Goal: Information Seeking & Learning: Understand process/instructions

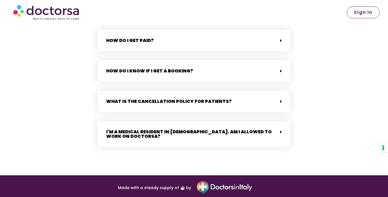
scroll to position [1440, 0]
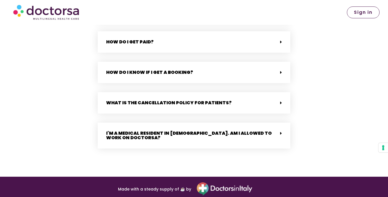
click at [170, 131] on div "I'm a medical resident in [DEMOGRAPHIC_DATA]. Am I allowed to work on Doctorsa?" at bounding box center [194, 135] width 192 height 26
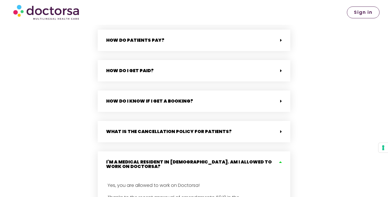
scroll to position [1410, 0]
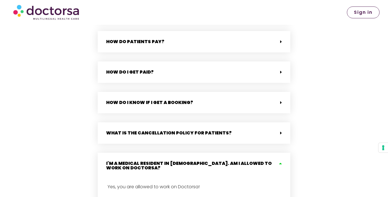
click at [175, 153] on div "I'm a medical resident in [DEMOGRAPHIC_DATA]. Am I allowed to work on Doctorsa?" at bounding box center [194, 165] width 192 height 26
click at [183, 132] on div "What is the cancellation policy for patients?" at bounding box center [194, 132] width 192 height 21
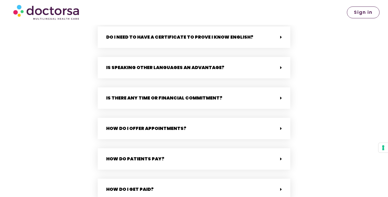
scroll to position [1287, 0]
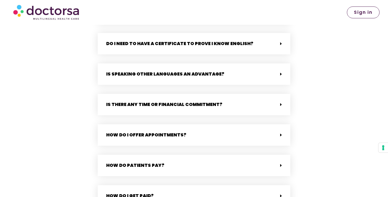
click at [176, 101] on link "Is there any time or financial commitment?" at bounding box center [164, 104] width 116 height 6
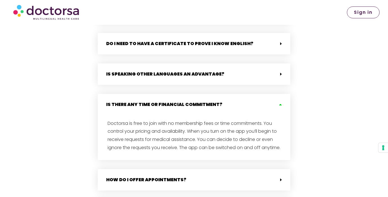
click at [176, 101] on link "Is there any time or financial commitment?" at bounding box center [164, 104] width 116 height 6
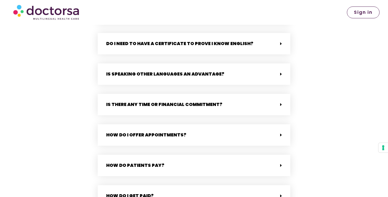
click at [185, 71] on link "Is speaking other languages an advantage?" at bounding box center [165, 74] width 118 height 6
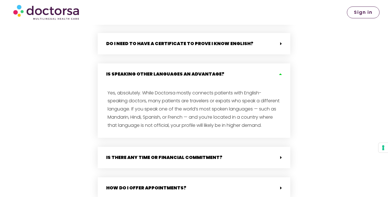
click at [185, 71] on link "Is speaking other languages an advantage?" at bounding box center [165, 74] width 118 height 6
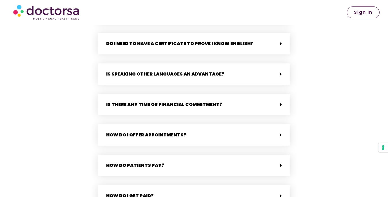
click at [184, 44] on div "Do I need to have a certificate to prove I know English?" at bounding box center [194, 43] width 192 height 21
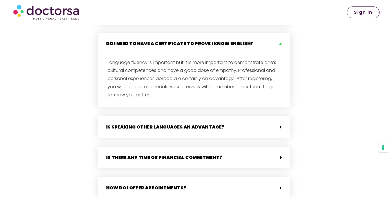
click at [184, 44] on div "Do I need to have a certificate to prove I know English?" at bounding box center [194, 43] width 192 height 21
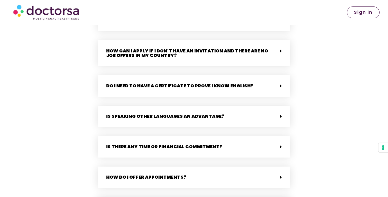
scroll to position [1242, 0]
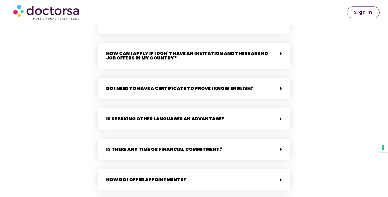
click at [190, 53] on div "How can I apply if I don't have an invitation and there are no job offers in my…" at bounding box center [194, 56] width 192 height 26
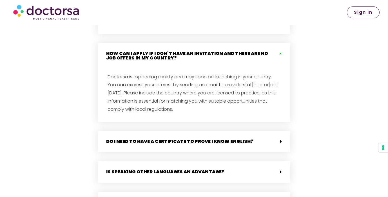
click at [190, 53] on div "How can I apply if I don't have an invitation and there are no job offers in my…" at bounding box center [194, 56] width 192 height 26
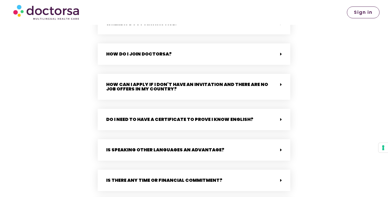
scroll to position [1203, 0]
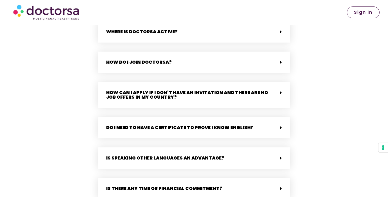
click at [190, 55] on div "How do I join Doctorsa?" at bounding box center [194, 61] width 192 height 21
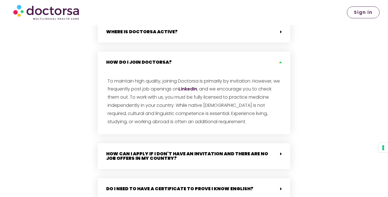
click at [197, 86] on link "LinkedIn" at bounding box center [187, 89] width 19 height 6
